Goal: Task Accomplishment & Management: Use online tool/utility

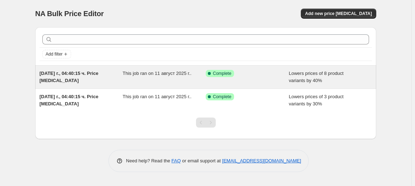
click at [102, 80] on div "[DATE] г., 04:40:15 ч. Price [MEDICAL_DATA]" at bounding box center [80, 77] width 83 height 14
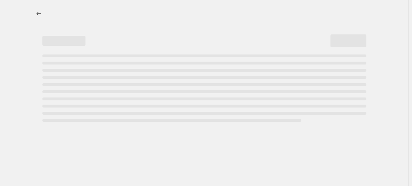
select select "percentage"
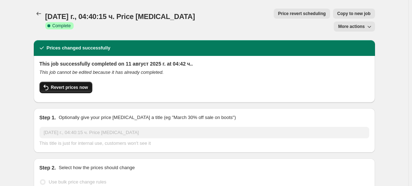
click at [83, 85] on span "Revert prices now" at bounding box center [69, 88] width 37 height 6
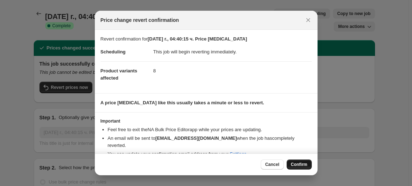
click at [298, 163] on span "Confirm" at bounding box center [299, 165] width 17 height 6
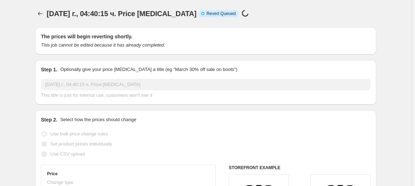
select select "percentage"
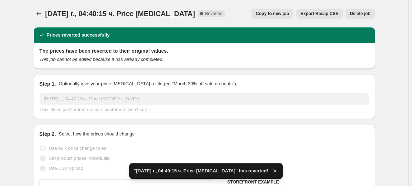
click at [358, 13] on span "Delete job" at bounding box center [359, 14] width 20 height 6
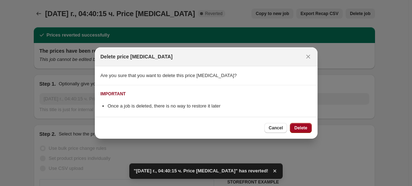
click at [306, 128] on span "Delete" at bounding box center [300, 128] width 13 height 6
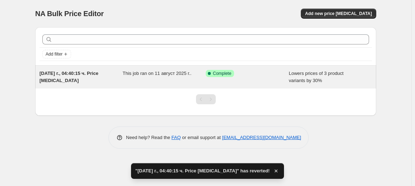
click at [236, 84] on div "Success Complete Complete" at bounding box center [247, 77] width 83 height 14
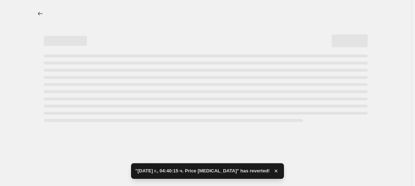
select select "percentage"
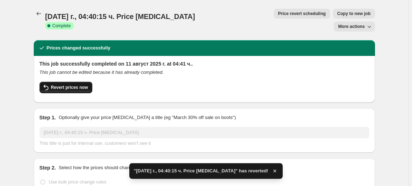
click at [86, 82] on button "Revert prices now" at bounding box center [65, 87] width 53 height 11
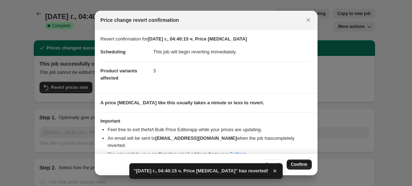
click at [291, 166] on span "Confirm" at bounding box center [299, 165] width 17 height 6
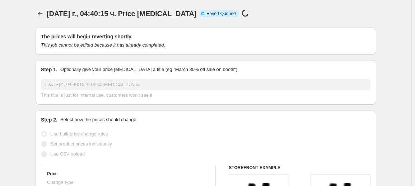
select select "percentage"
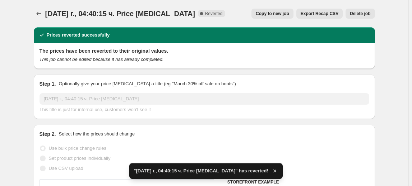
click at [358, 13] on span "Delete job" at bounding box center [359, 14] width 20 height 6
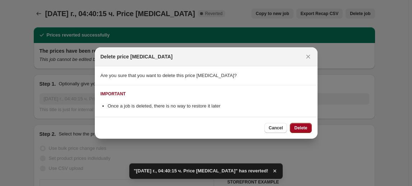
click at [306, 128] on span "Delete" at bounding box center [300, 128] width 13 height 6
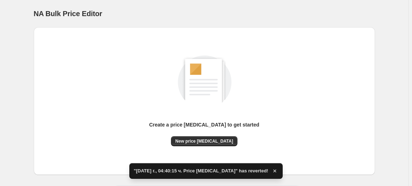
click at [211, 133] on div "Create a price [MEDICAL_DATA] to get started" at bounding box center [204, 128] width 110 height 15
click at [211, 144] on button "New price [MEDICAL_DATA]" at bounding box center [204, 141] width 66 height 10
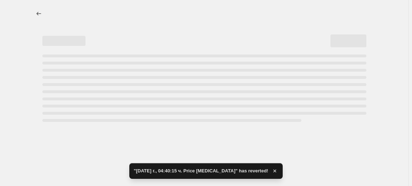
select select "percentage"
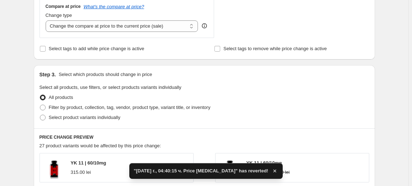
scroll to position [261, 0]
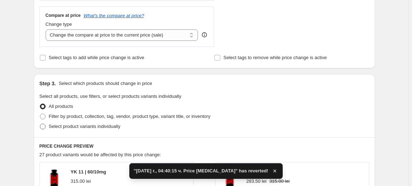
click at [104, 124] on span "Select product variants individually" at bounding box center [84, 126] width 71 height 5
click at [40, 124] on input "Select product variants individually" at bounding box center [40, 124] width 0 height 0
radio input "true"
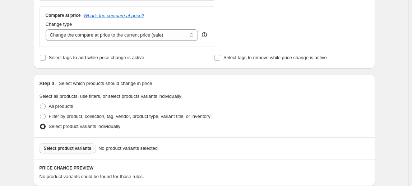
click at [69, 148] on span "Select product variants" at bounding box center [68, 149] width 48 height 6
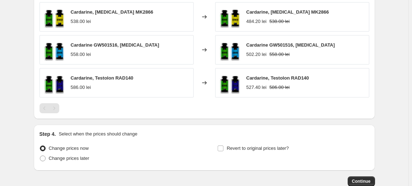
scroll to position [485, 0]
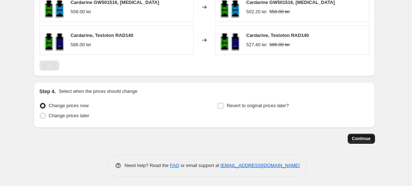
click at [370, 140] on span "Continue" at bounding box center [361, 139] width 19 height 6
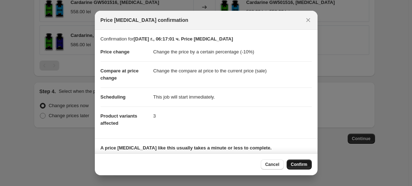
click at [294, 169] on button "Confirm" at bounding box center [298, 165] width 25 height 10
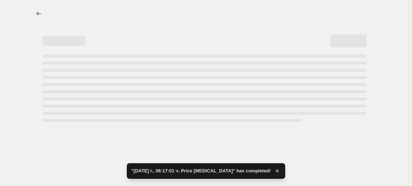
select select "percentage"
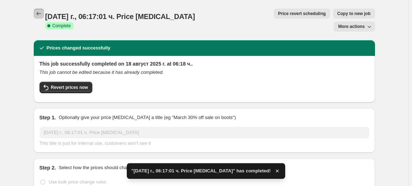
click at [41, 15] on icon "Price change jobs" at bounding box center [38, 13] width 7 height 7
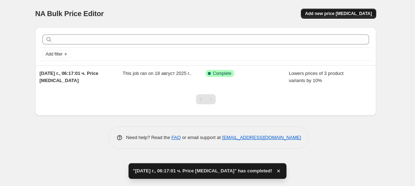
click at [337, 12] on span "Add new price [MEDICAL_DATA]" at bounding box center [338, 14] width 67 height 6
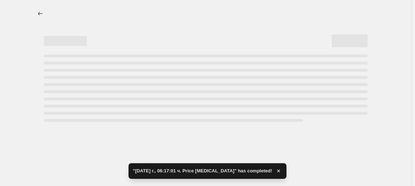
select select "percentage"
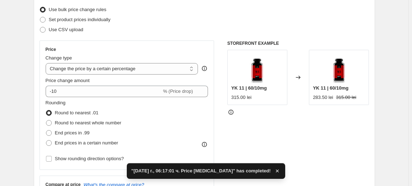
scroll to position [98, 0]
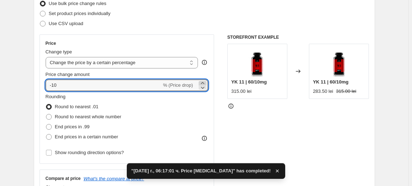
click at [205, 83] on icon at bounding box center [202, 83] width 7 height 7
click at [201, 87] on icon at bounding box center [202, 87] width 7 height 7
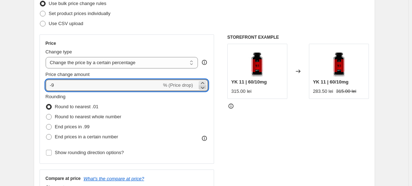
click at [201, 87] on icon at bounding box center [202, 87] width 7 height 7
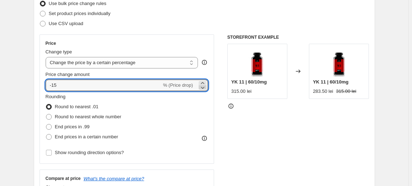
click at [201, 87] on icon at bounding box center [202, 87] width 7 height 7
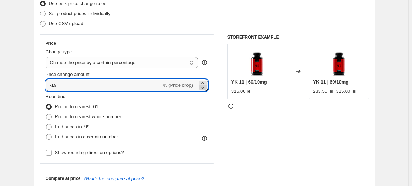
type input "-20"
click at [181, 103] on div "Rounding Round to nearest .01 Round to nearest whole number End prices in .99 E…" at bounding box center [127, 117] width 163 height 49
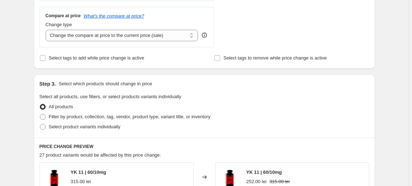
scroll to position [261, 0]
click at [82, 129] on span "Select product variants individually" at bounding box center [84, 126] width 71 height 5
click at [40, 124] on input "Select product variants individually" at bounding box center [40, 124] width 0 height 0
radio input "true"
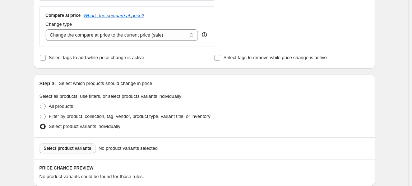
click at [58, 146] on span "Select product variants" at bounding box center [68, 149] width 48 height 6
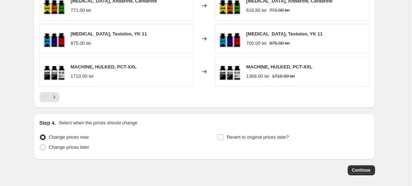
scroll to position [522, 0]
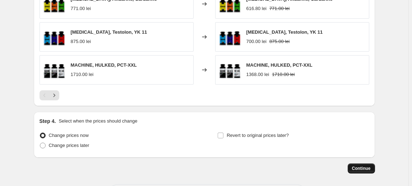
click at [360, 164] on button "Continue" at bounding box center [360, 169] width 27 height 10
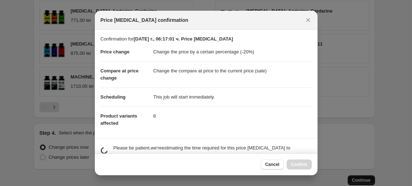
scroll to position [0, 0]
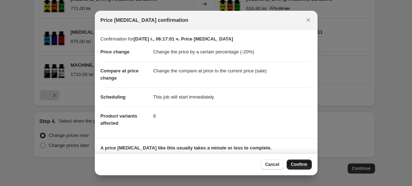
click at [302, 162] on button "Confirm" at bounding box center [298, 165] width 25 height 10
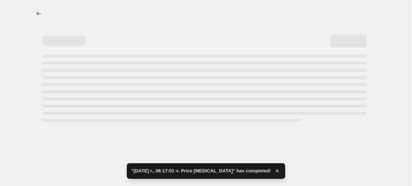
select select "percentage"
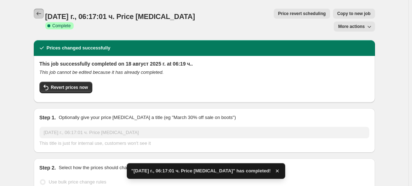
click at [42, 17] on icon "Price change jobs" at bounding box center [38, 13] width 7 height 7
